Goal: Information Seeking & Learning: Learn about a topic

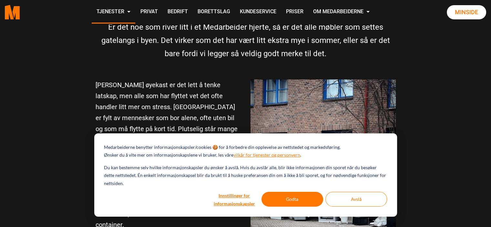
scroll to position [249, 0]
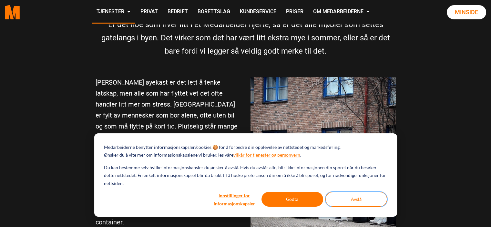
click at [378, 203] on button "Avslå" at bounding box center [356, 199] width 62 height 15
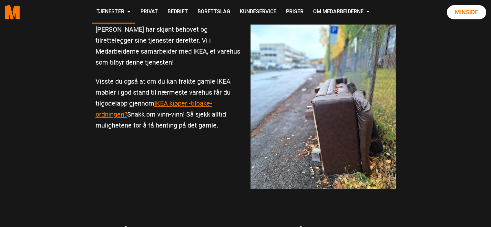
scroll to position [844, 0]
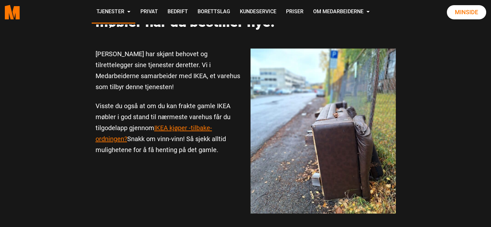
click at [202, 159] on div "[PERSON_NAME] har skjønt behovet og tilrettelegger sine tjenester deretter. Vi …" at bounding box center [246, 134] width 310 height 173
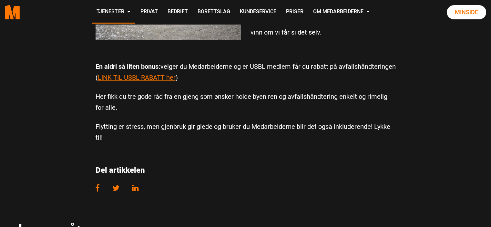
scroll to position [1308, 0]
click at [115, 78] on link "LINK TIL USBL RABATT her" at bounding box center [137, 77] width 78 height 8
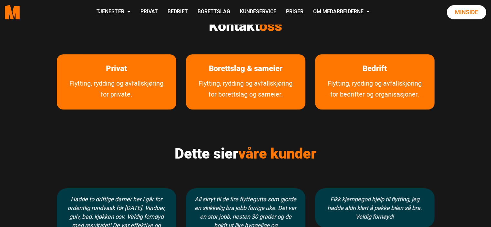
scroll to position [346, 0]
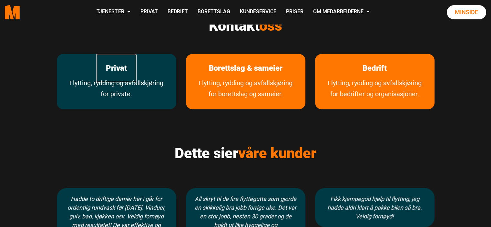
click at [121, 58] on link "Privat" at bounding box center [116, 68] width 40 height 29
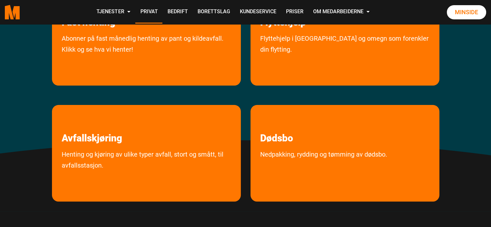
scroll to position [183, 0]
